Goal: Task Accomplishment & Management: Complete application form

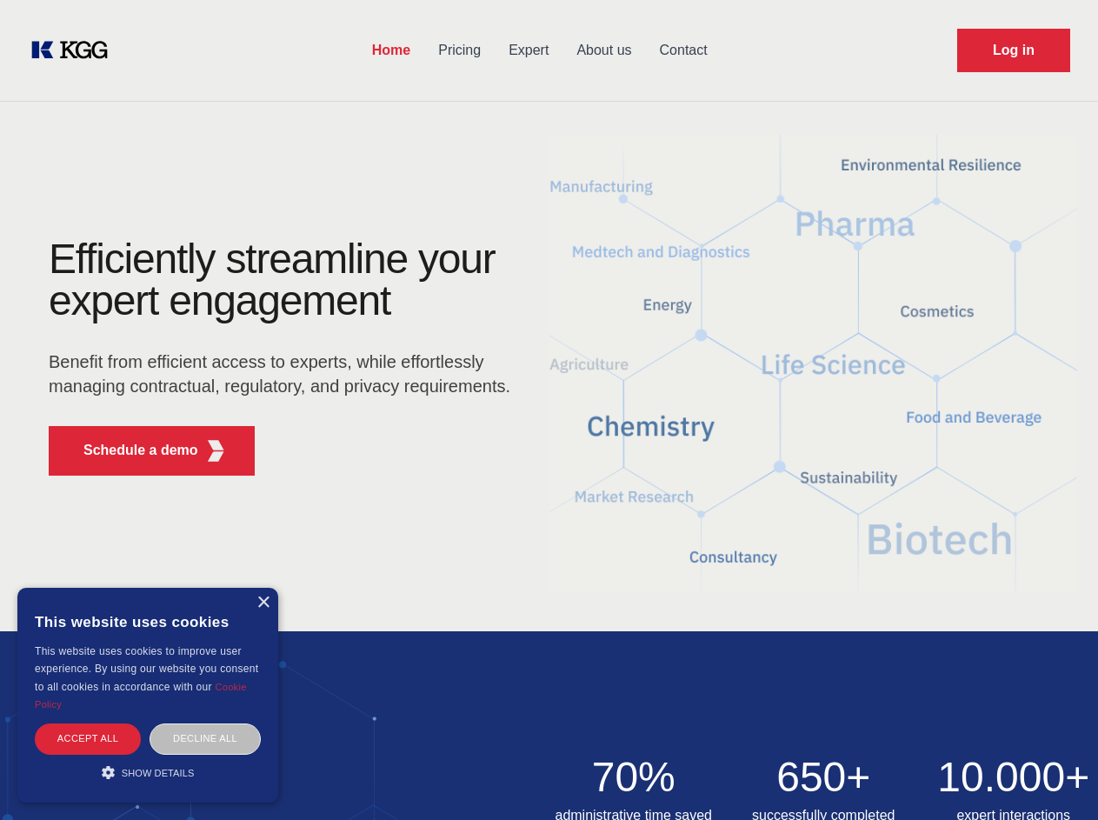
click at [548, 409] on div "Efficiently streamline your expert engagement Benefit from efficient access to …" at bounding box center [285, 363] width 528 height 251
click at [130, 450] on p "Schedule a demo" at bounding box center [140, 450] width 115 height 21
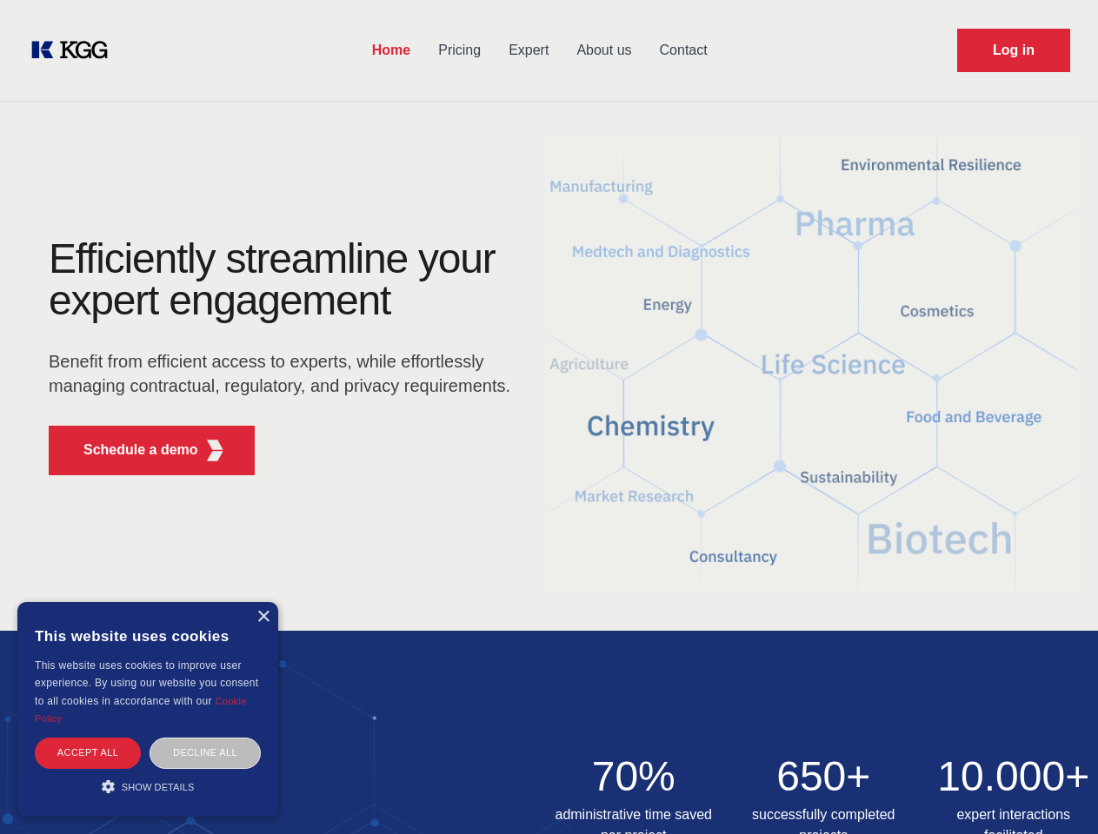
click at [262, 602] on div "× This website uses cookies This website uses cookies to improve user experienc…" at bounding box center [147, 709] width 261 height 215
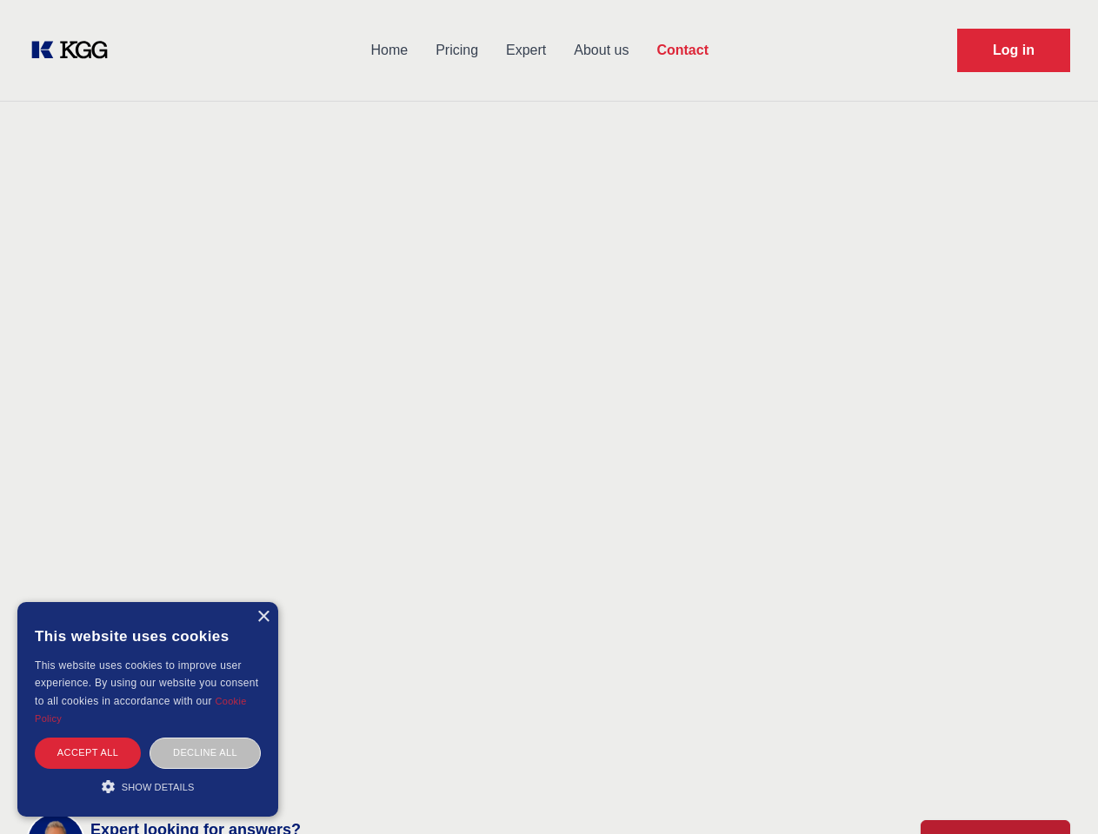
click at [88, 738] on div "Accept all" at bounding box center [88, 753] width 106 height 30
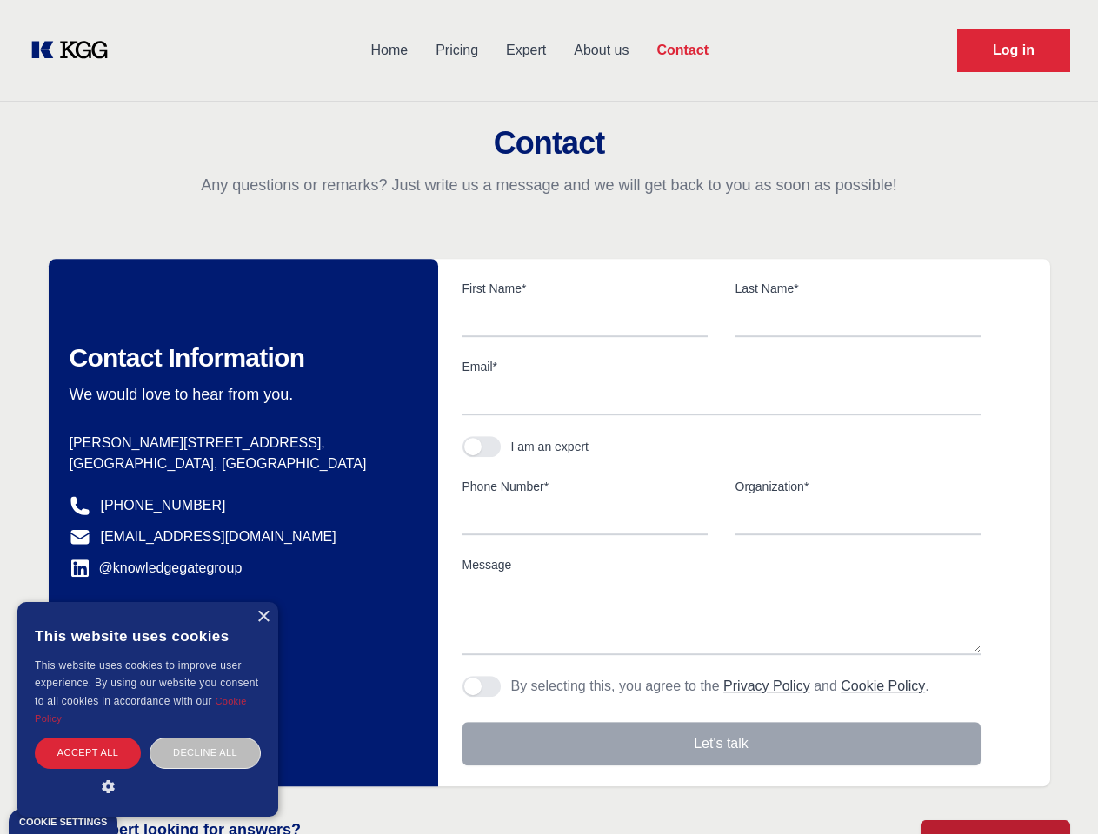
click at [205, 738] on div "Decline all" at bounding box center [205, 753] width 111 height 30
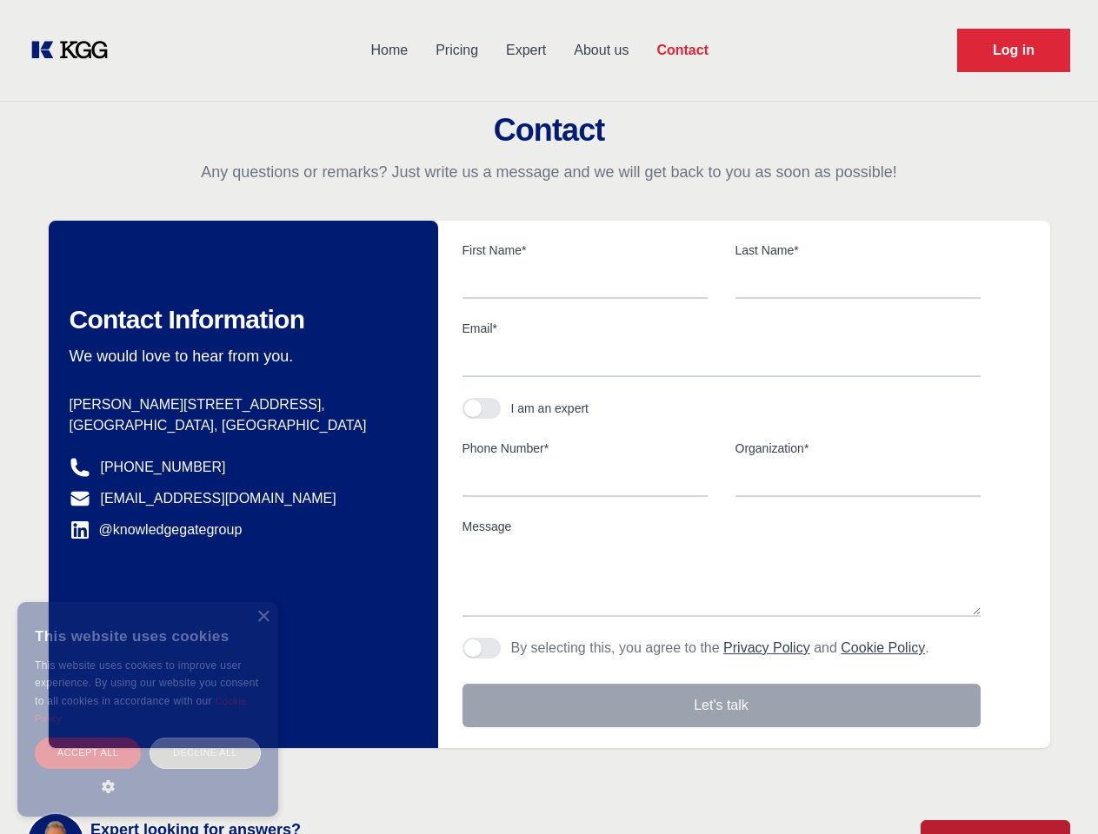
click at [148, 772] on main "Contact Any questions or remarks? Just write us a message and we will get back …" at bounding box center [549, 452] width 1098 height 905
